Goal: Task Accomplishment & Management: Manage account settings

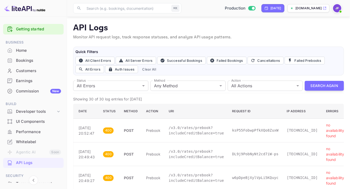
scroll to position [508, 0]
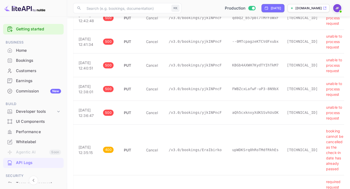
click at [34, 47] on div "Home" at bounding box center [33, 51] width 61 height 10
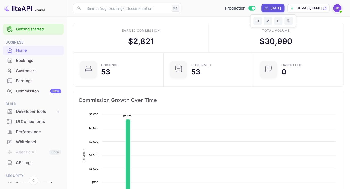
click at [265, 12] on div "[DATE]" at bounding box center [272, 8] width 23 height 8
select select "8"
select select "2025"
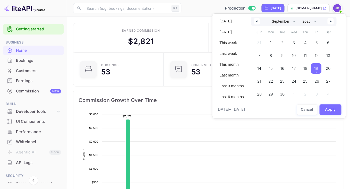
click at [318, 72] on span "19" at bounding box center [316, 68] width 4 height 9
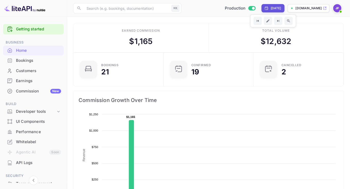
click at [271, 11] on div "[DATE]" at bounding box center [275, 8] width 11 height 5
select select "8"
select select "2025"
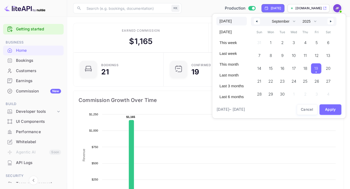
click at [257, 20] on button "button" at bounding box center [257, 21] width 6 height 6
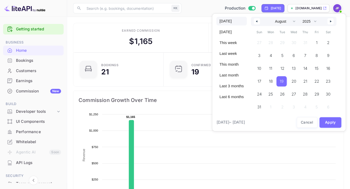
click at [283, 80] on span "19" at bounding box center [282, 81] width 4 height 9
click at [331, 22] on button "button" at bounding box center [330, 21] width 6 height 6
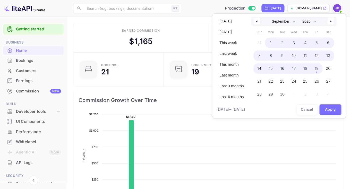
click at [322, 70] on span "19" at bounding box center [317, 68] width 12 height 10
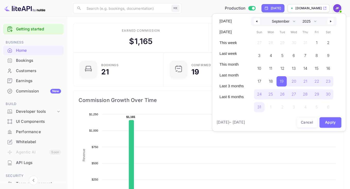
select select "7"
click at [332, 123] on button "Apply" at bounding box center [330, 122] width 22 height 11
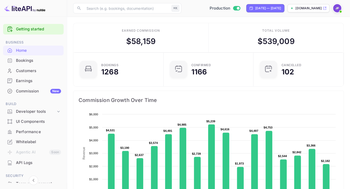
click at [26, 82] on div "Earnings" at bounding box center [38, 81] width 45 height 6
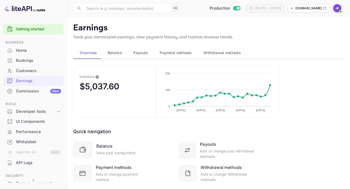
click at [32, 92] on div "Commission New" at bounding box center [38, 91] width 45 height 6
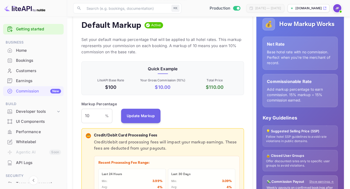
scroll to position [80, 0]
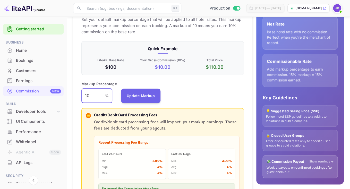
drag, startPoint x: 94, startPoint y: 98, endPoint x: 70, endPoint y: 98, distance: 23.9
click at [81, 98] on input "10" at bounding box center [93, 96] width 24 height 14
type input "9"
click at [133, 98] on button "Update Markup" at bounding box center [141, 95] width 40 height 14
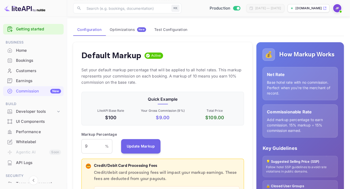
scroll to position [29, 0]
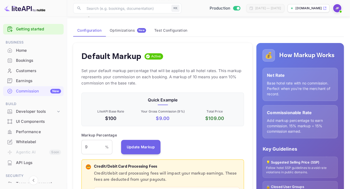
click at [32, 163] on div "API Logs" at bounding box center [38, 163] width 45 height 6
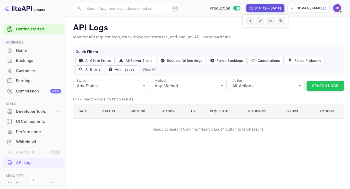
click at [261, 9] on div "[DATE] — [DATE]" at bounding box center [268, 8] width 26 height 5
select select "7"
select select "2025"
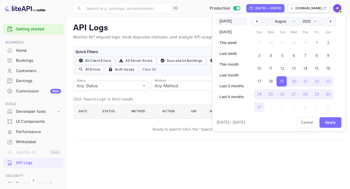
click at [231, 22] on span "[DATE]" at bounding box center [231, 21] width 30 height 9
select select "8"
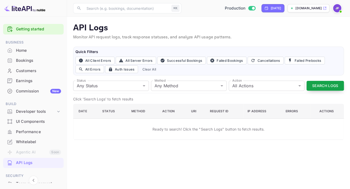
click at [318, 85] on button "Search Logs" at bounding box center [324, 86] width 37 height 10
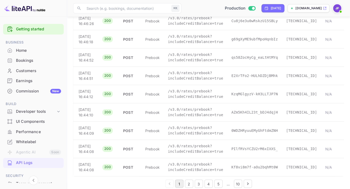
scroll to position [883, 0]
